Goal: Information Seeking & Learning: Learn about a topic

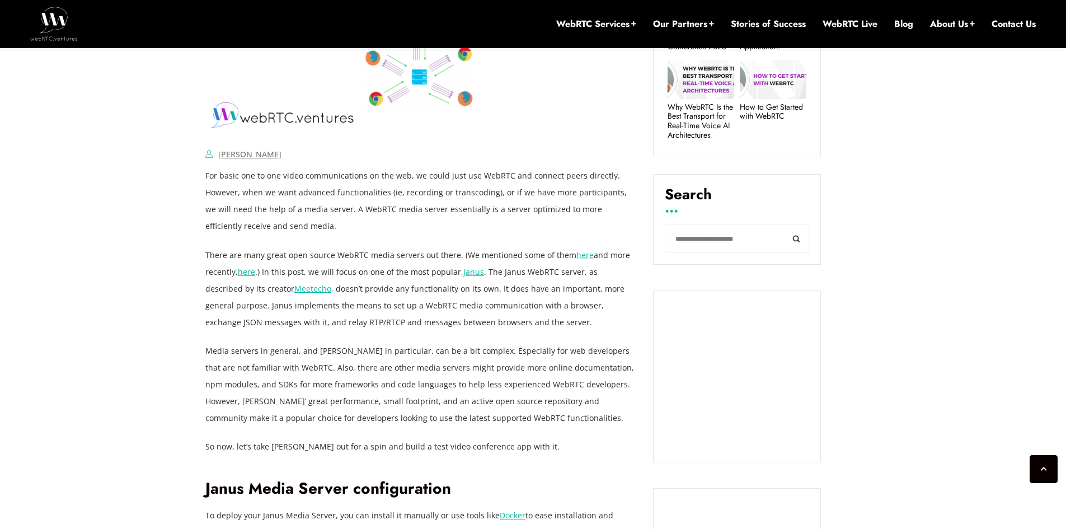
scroll to position [683, 0]
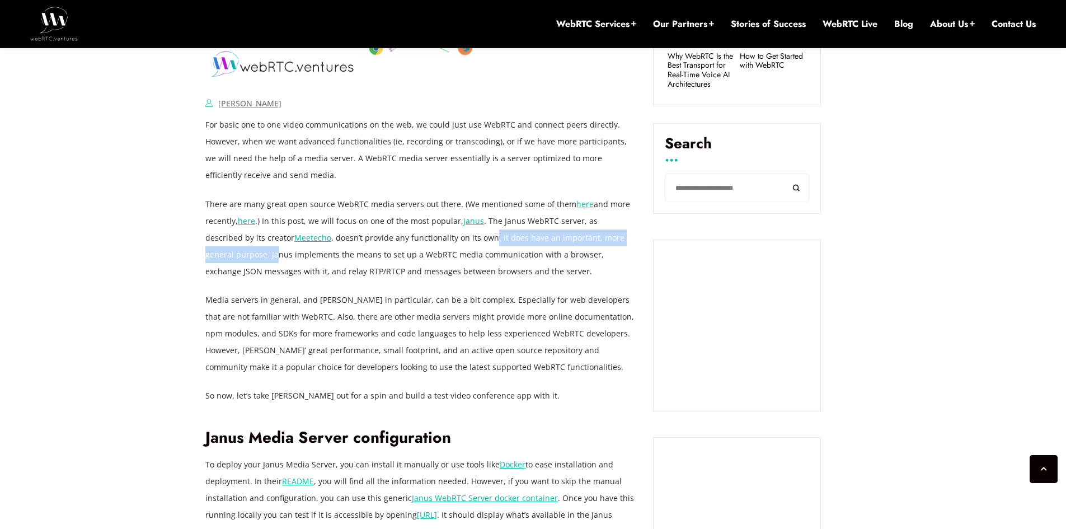
drag, startPoint x: 454, startPoint y: 237, endPoint x: 246, endPoint y: 252, distance: 208.8
click at [246, 252] on p "There are many great open source WebRTC media servers out there. (We mentioned …" at bounding box center [420, 238] width 431 height 84
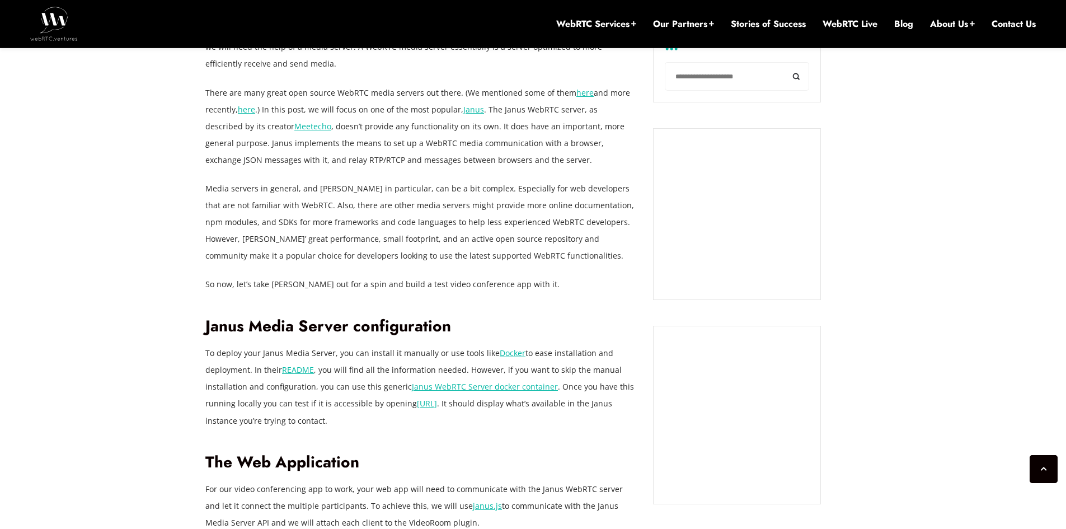
scroll to position [795, 0]
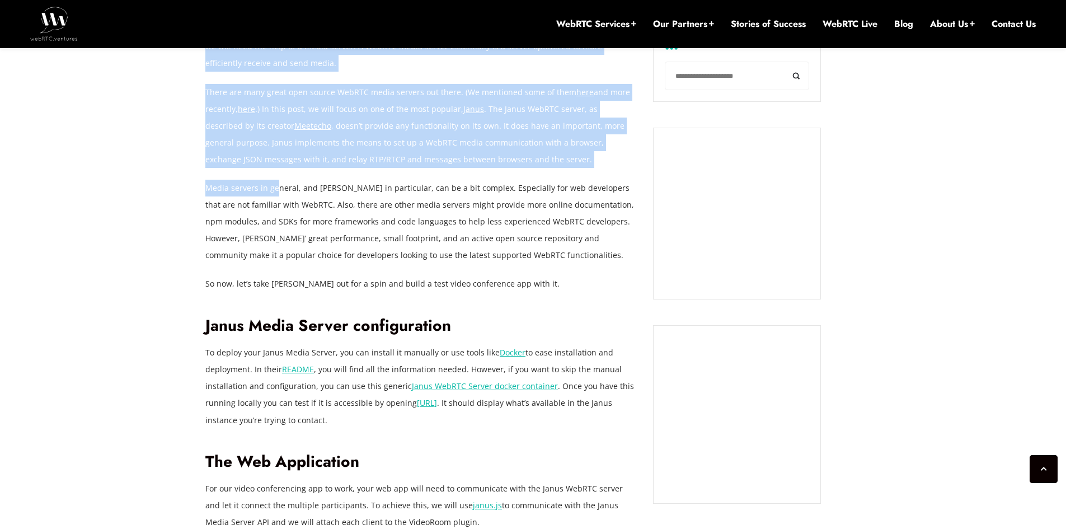
drag, startPoint x: 205, startPoint y: 189, endPoint x: 276, endPoint y: 195, distance: 71.9
click at [276, 195] on p "Media servers in general, and [PERSON_NAME] in particular, can be a bit complex…" at bounding box center [420, 222] width 431 height 84
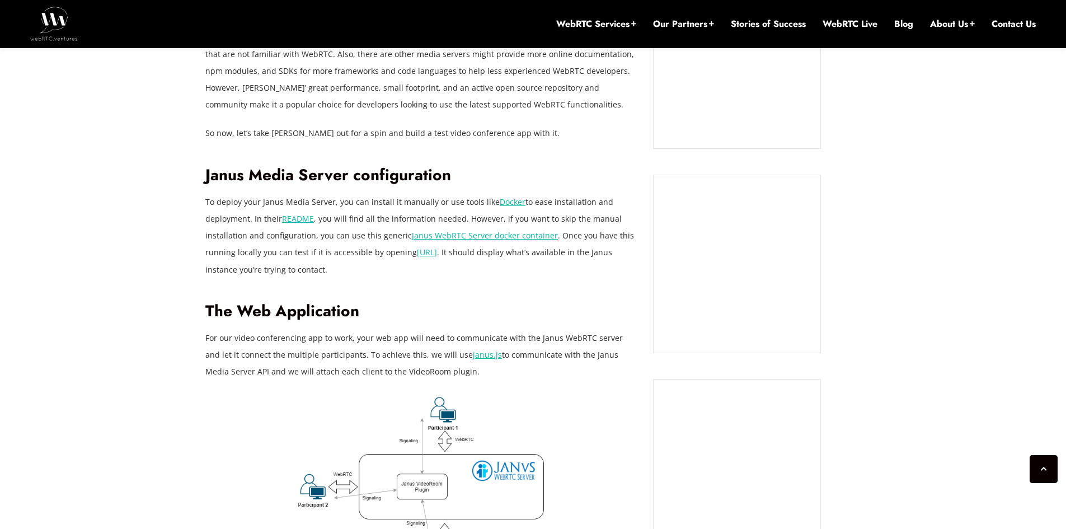
scroll to position [962, 0]
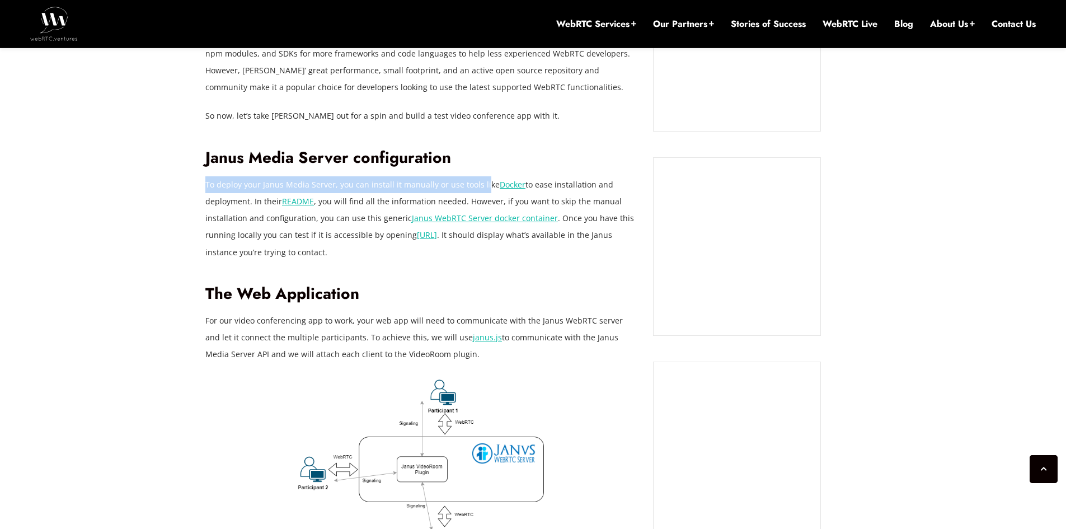
drag, startPoint x: 206, startPoint y: 184, endPoint x: 482, endPoint y: 190, distance: 276.5
click at [482, 190] on p "To deploy your Janus Media Server, you can install it manually or use tools lik…" at bounding box center [420, 218] width 431 height 84
click at [388, 208] on p "To deploy your Janus Media Server, you can install it manually or use tools lik…" at bounding box center [420, 218] width 431 height 84
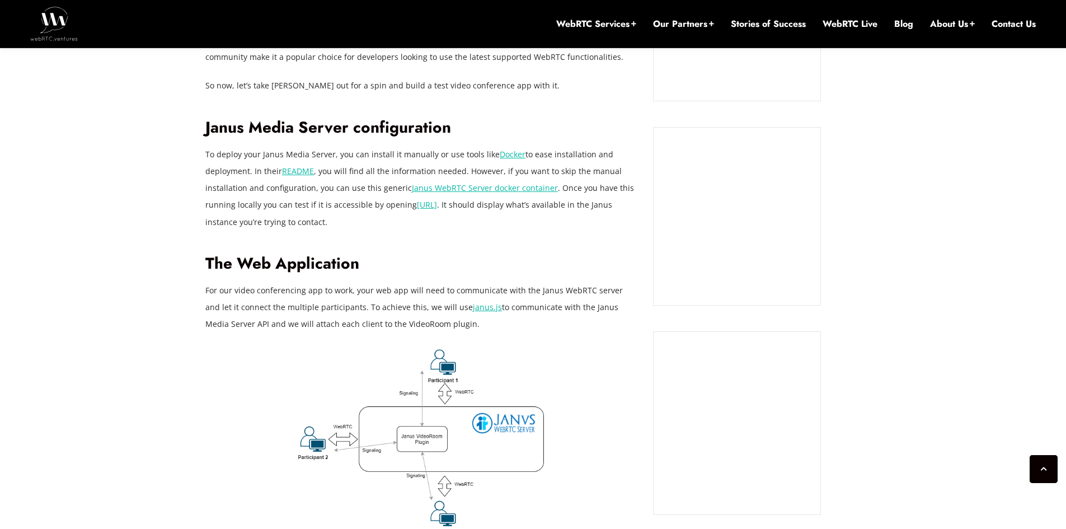
scroll to position [1018, 0]
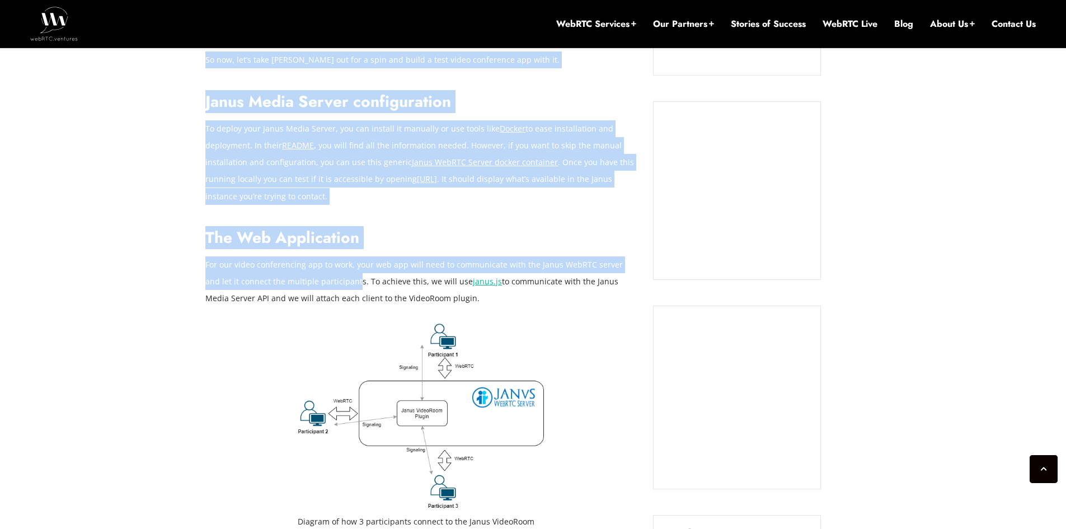
drag, startPoint x: 201, startPoint y: 261, endPoint x: 340, endPoint y: 285, distance: 140.3
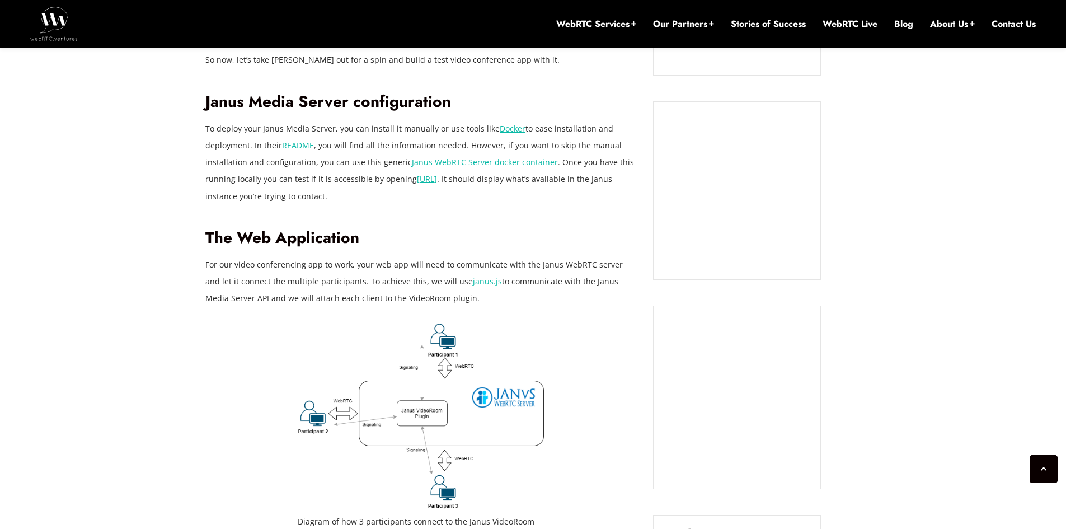
click at [330, 303] on p "For our video conferencing app to work, your web app will need to communicate w…" at bounding box center [420, 281] width 431 height 50
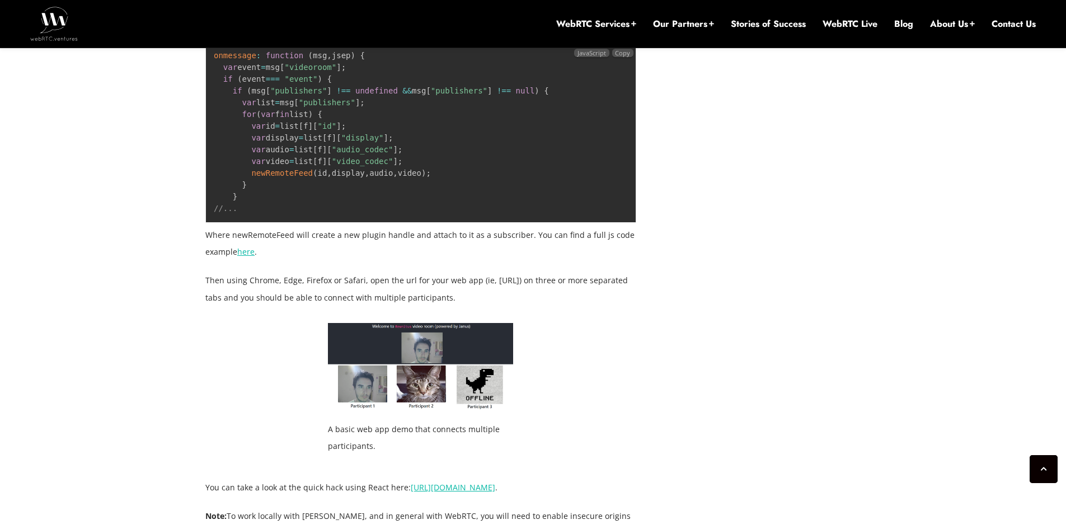
scroll to position [1970, 0]
